Goal: Book appointment/travel/reservation

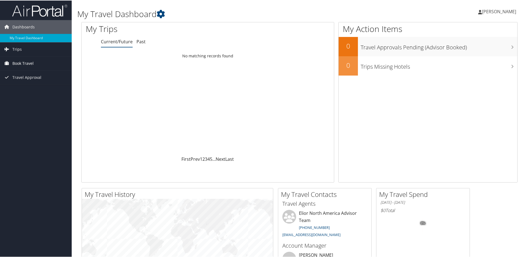
click at [24, 61] on span "Book Travel" at bounding box center [22, 63] width 21 height 14
click at [9, 49] on icon at bounding box center [7, 48] width 8 height 8
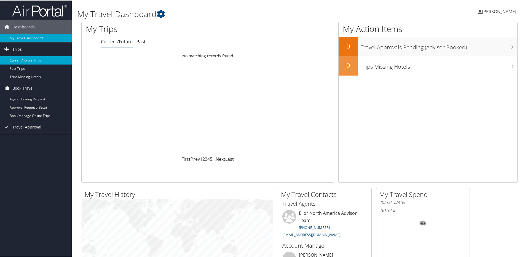
click at [23, 59] on link "Current/Future Trips" at bounding box center [36, 60] width 72 height 8
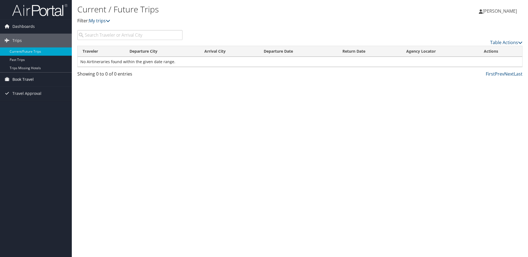
click at [21, 77] on span "Book Travel" at bounding box center [22, 80] width 21 height 14
click at [23, 107] on link "Book/Manage Online Trips" at bounding box center [36, 107] width 72 height 8
